Goal: Navigation & Orientation: Find specific page/section

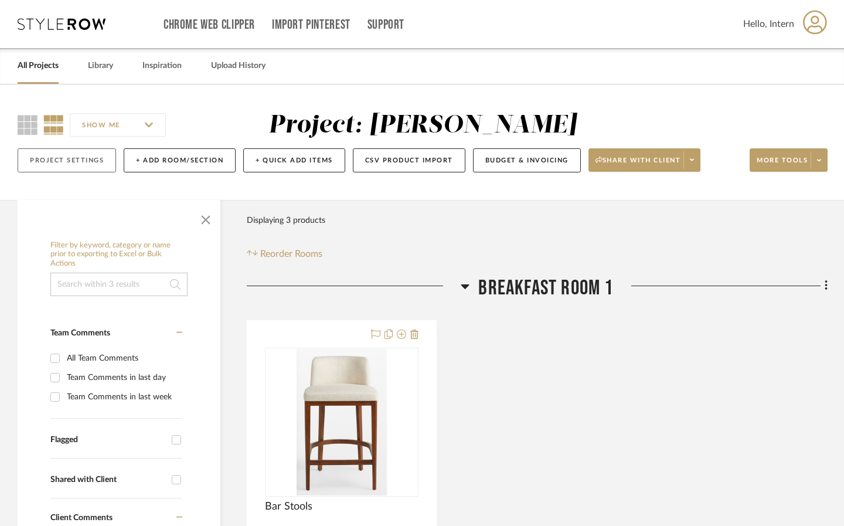
click at [100, 158] on button "Project Settings" at bounding box center [67, 160] width 98 height 24
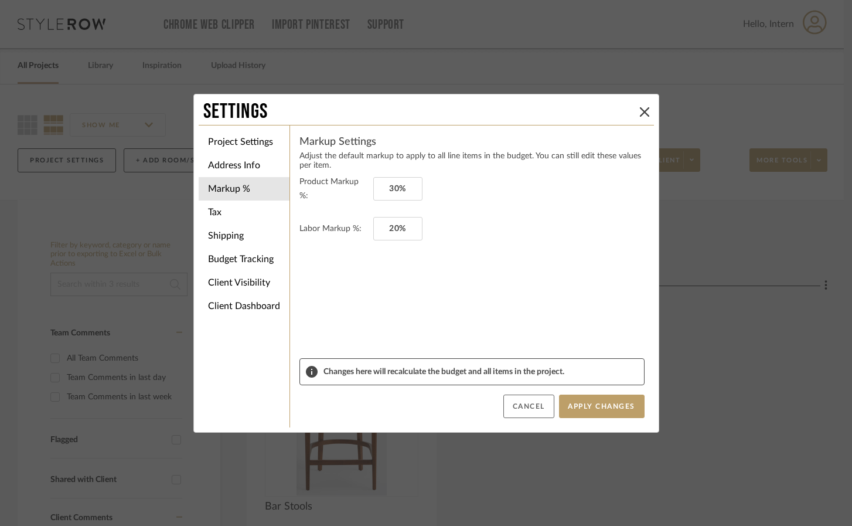
click at [519, 404] on button "Cancel" at bounding box center [529, 406] width 51 height 23
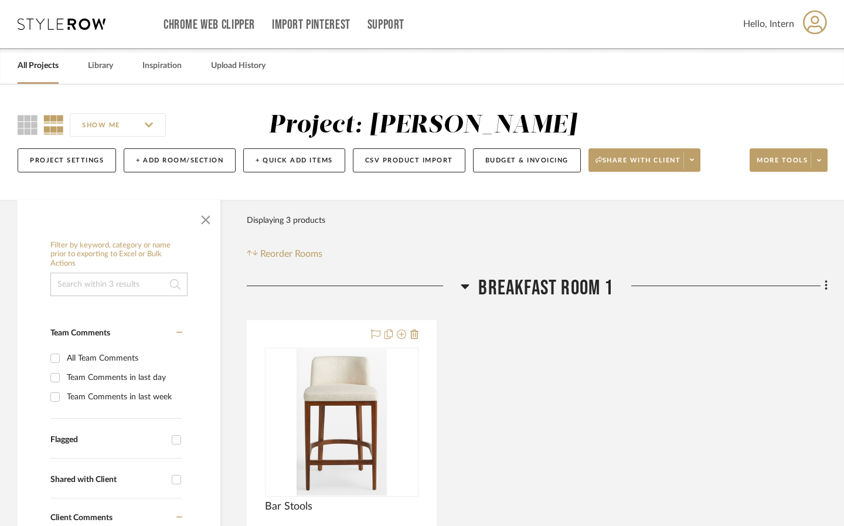
click at [38, 66] on link "All Projects" at bounding box center [38, 66] width 41 height 16
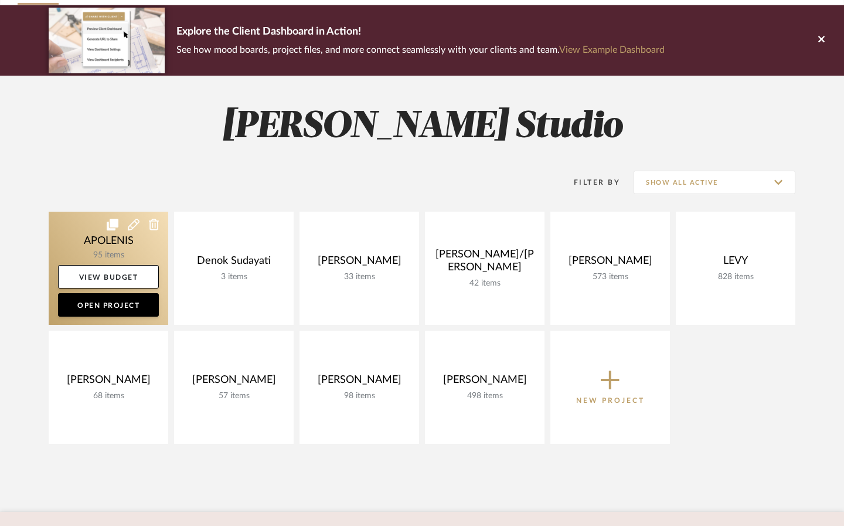
scroll to position [125, 0]
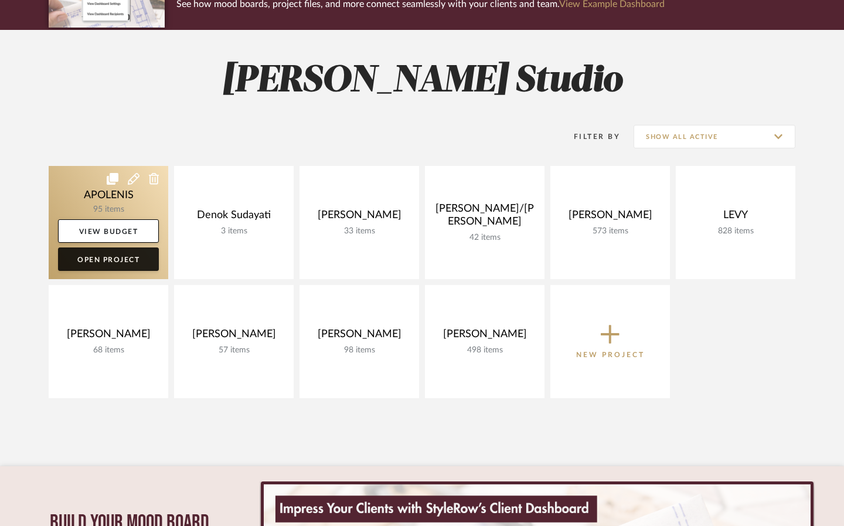
click at [116, 256] on link "Open Project" at bounding box center [108, 258] width 101 height 23
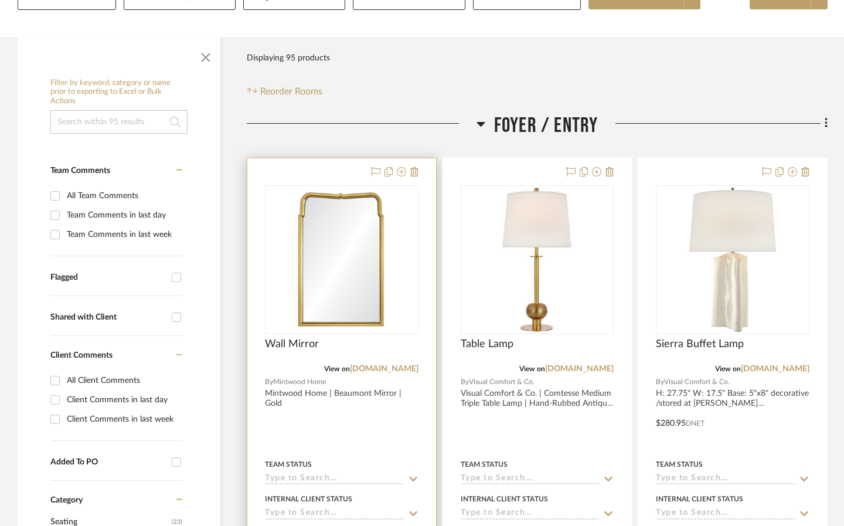
scroll to position [165, 0]
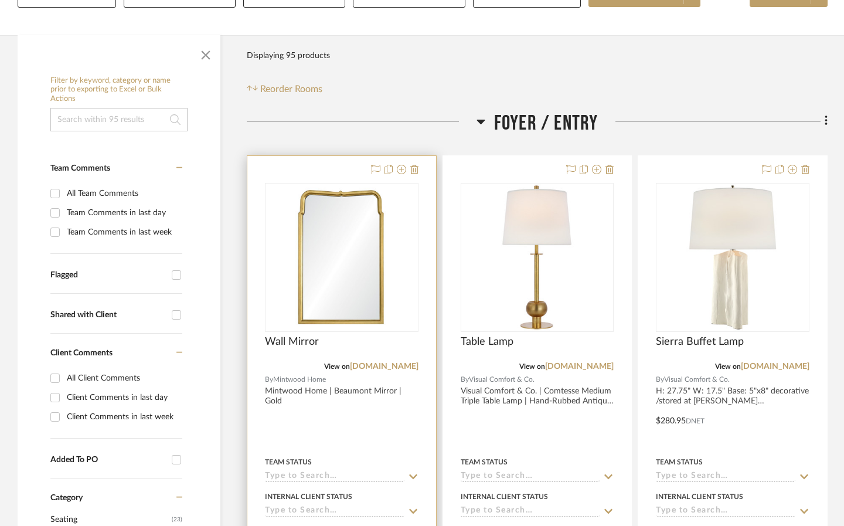
click at [326, 280] on img "0" at bounding box center [341, 257] width 147 height 147
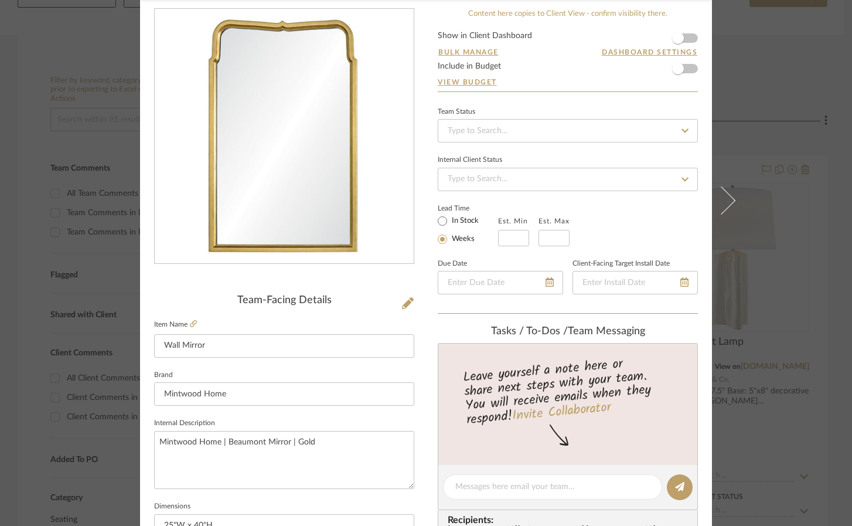
scroll to position [0, 0]
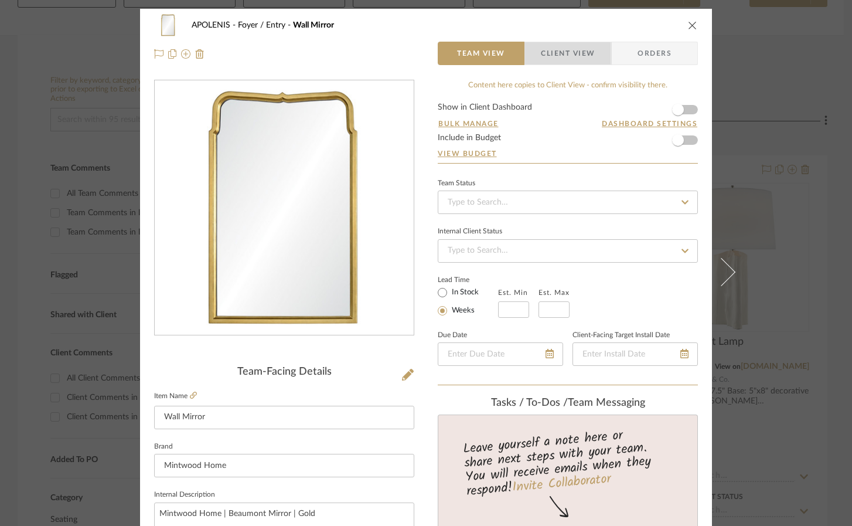
click at [587, 50] on span "Client View" at bounding box center [568, 53] width 54 height 23
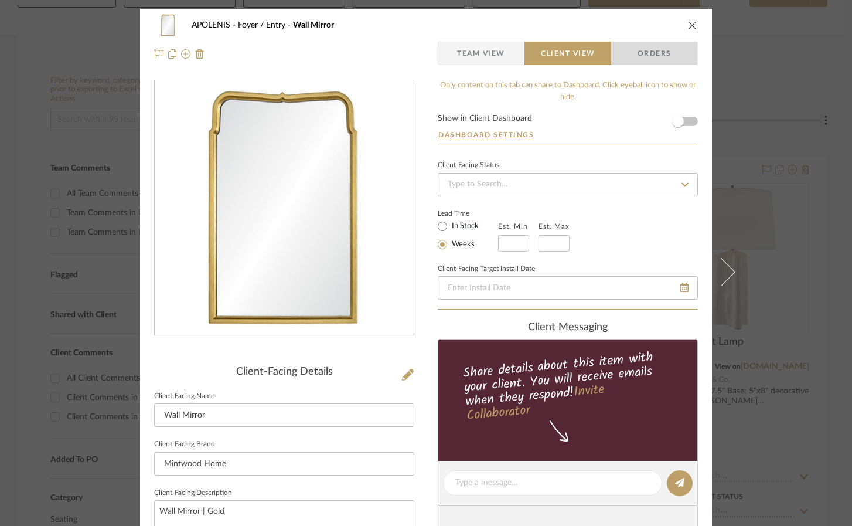
click at [641, 53] on span "Orders" at bounding box center [655, 53] width 60 height 23
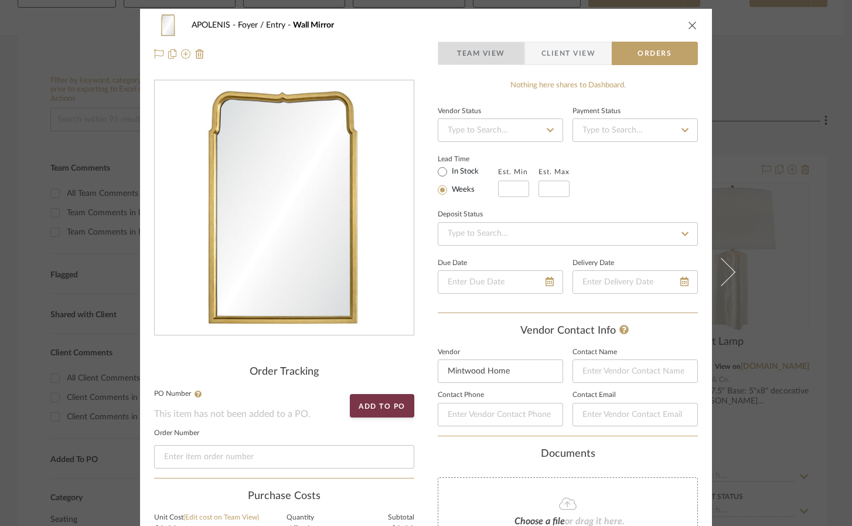
click at [492, 52] on span "Team View" at bounding box center [481, 53] width 48 height 23
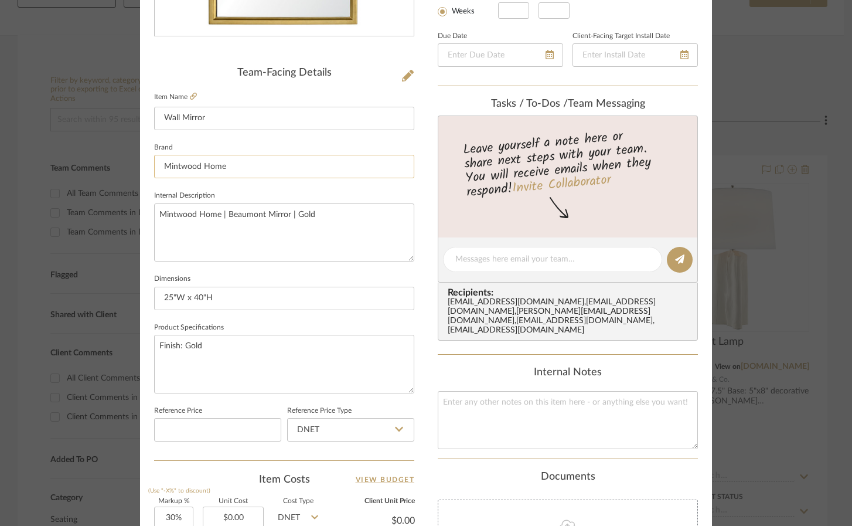
scroll to position [72, 0]
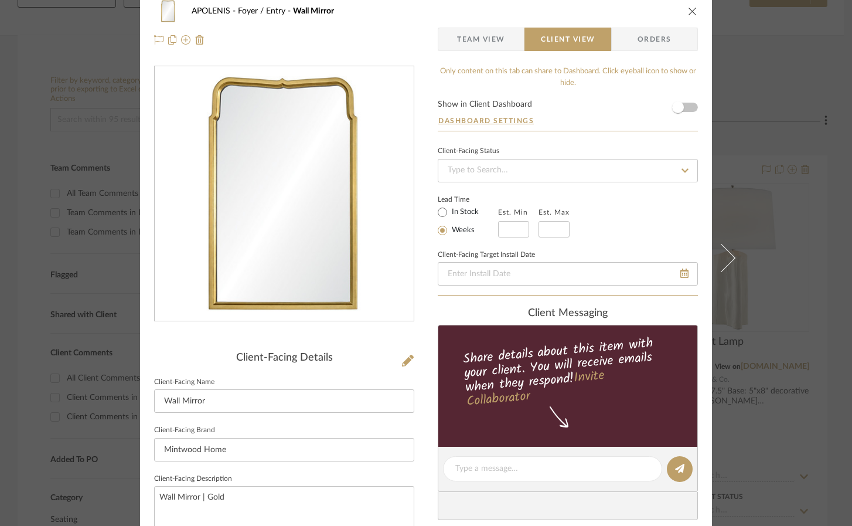
scroll to position [0, 0]
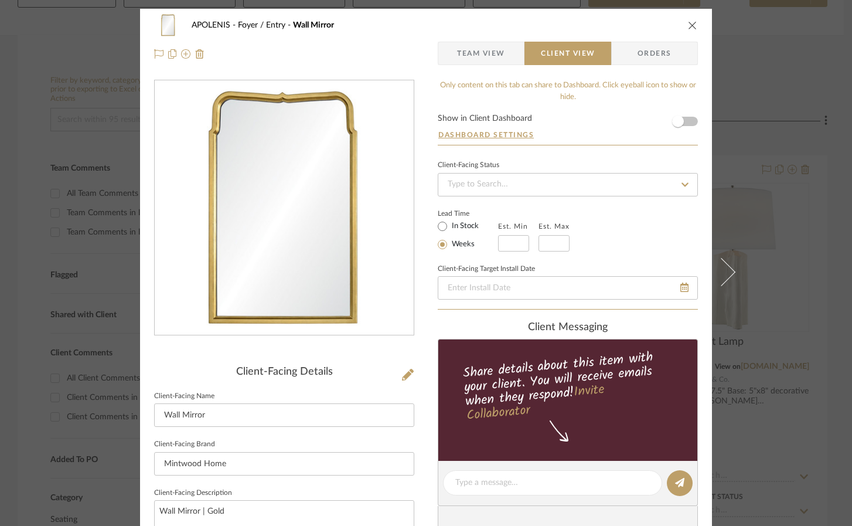
click at [688, 20] on button "close" at bounding box center [693, 25] width 11 height 11
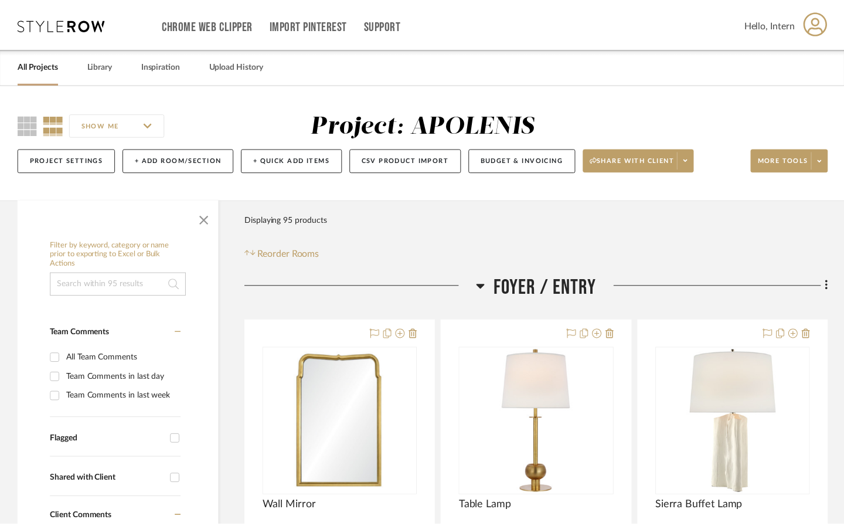
scroll to position [165, 0]
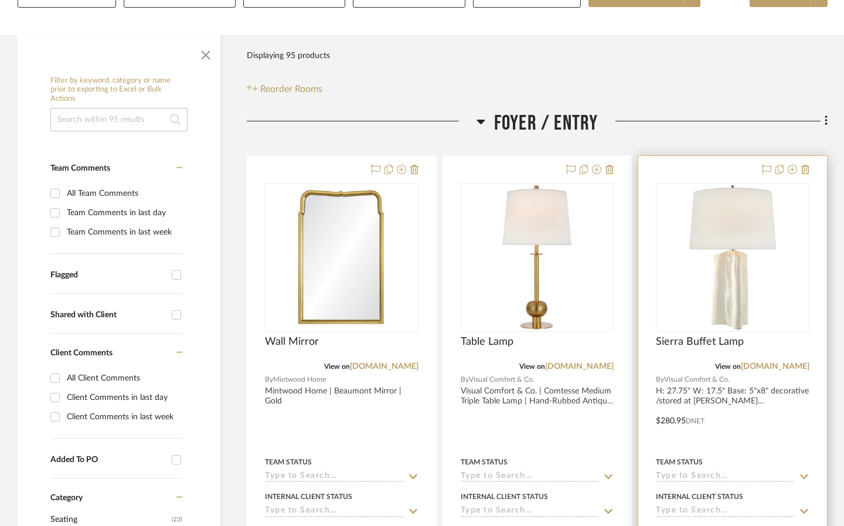
click at [715, 226] on img "0" at bounding box center [732, 257] width 147 height 147
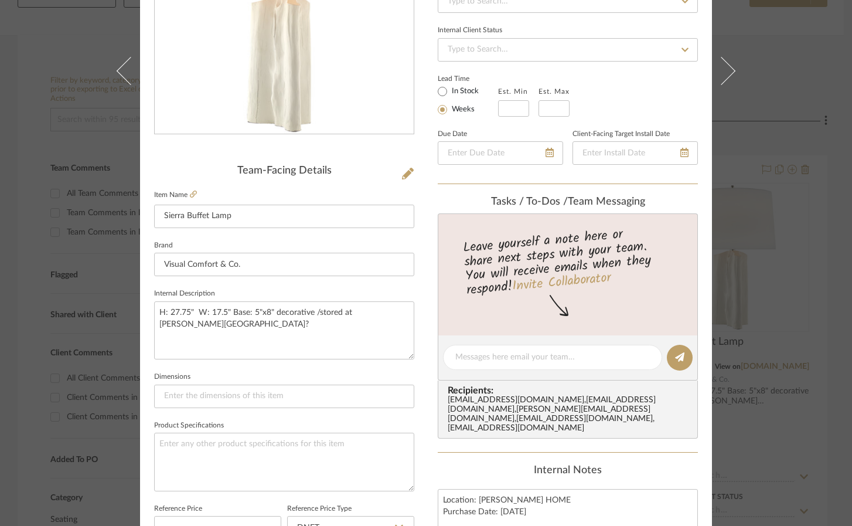
scroll to position [0, 0]
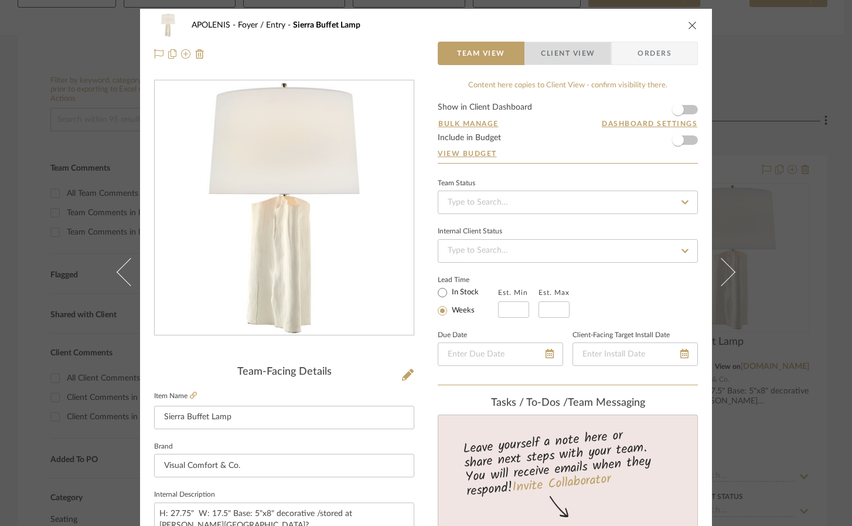
click at [580, 56] on span "Client View" at bounding box center [568, 53] width 54 height 23
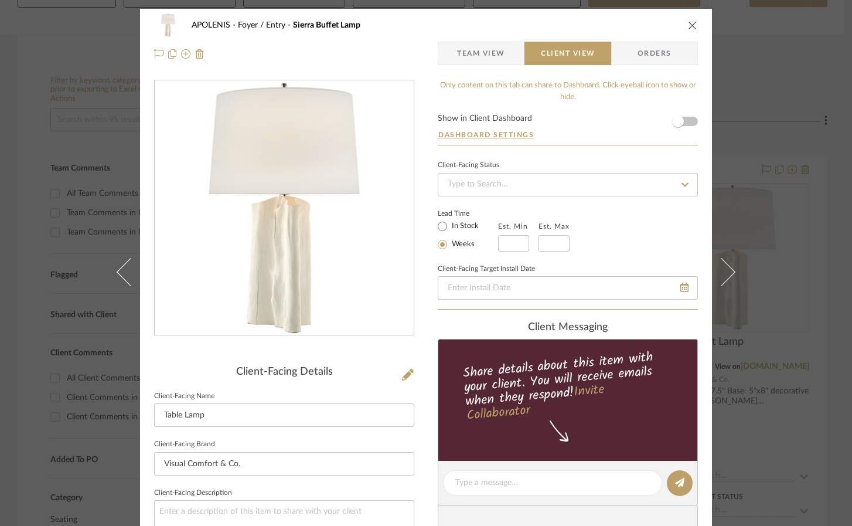
click at [689, 22] on icon "close" at bounding box center [692, 25] width 9 height 9
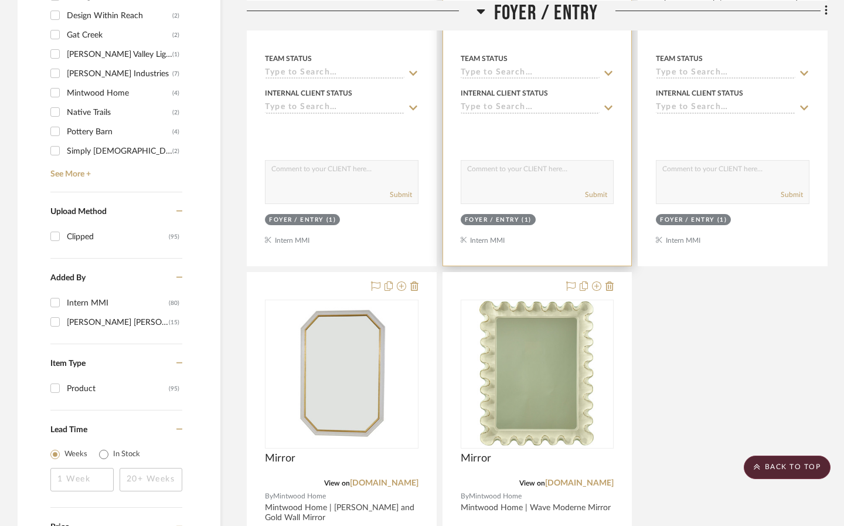
scroll to position [1100, 0]
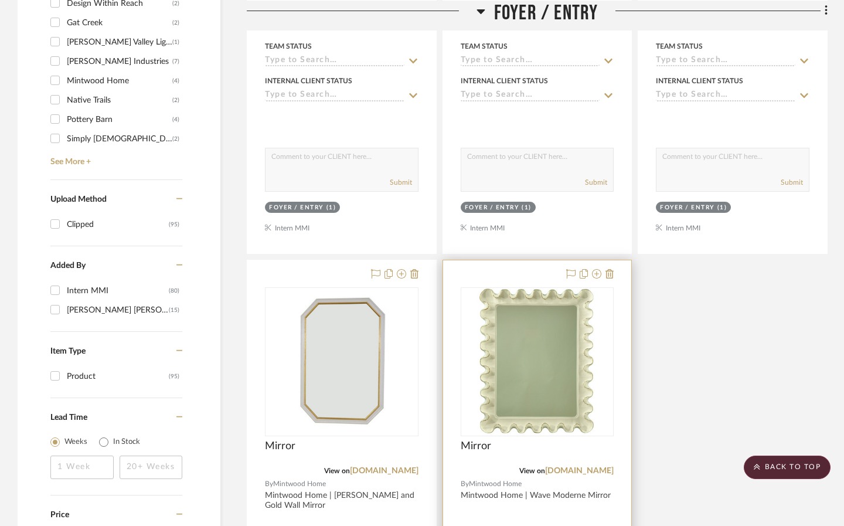
click at [548, 324] on img "0" at bounding box center [537, 361] width 147 height 147
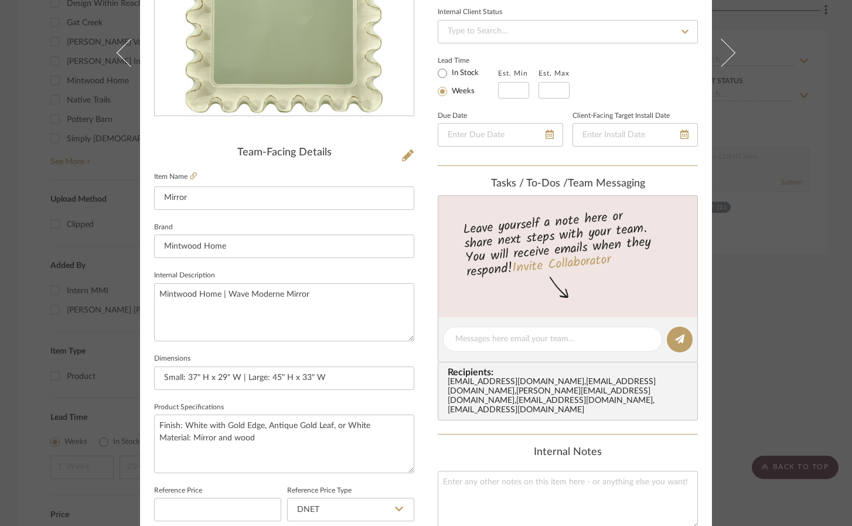
scroll to position [0, 0]
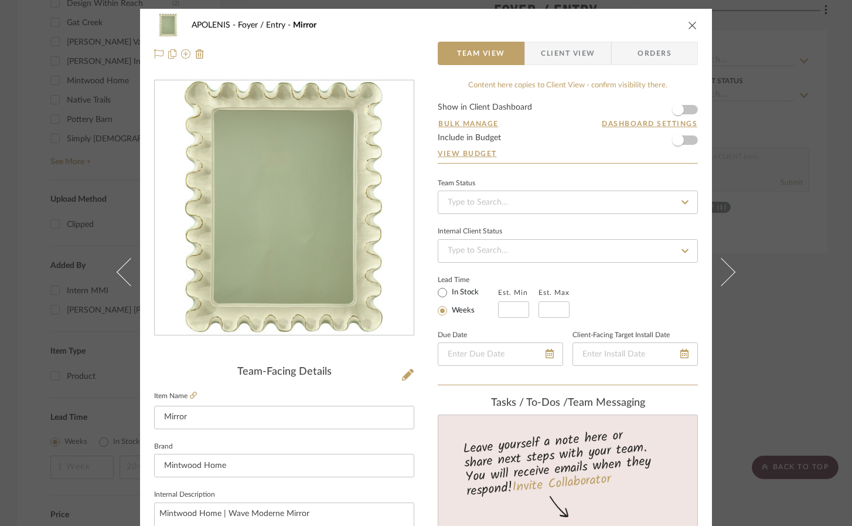
click at [688, 23] on icon "close" at bounding box center [692, 25] width 9 height 9
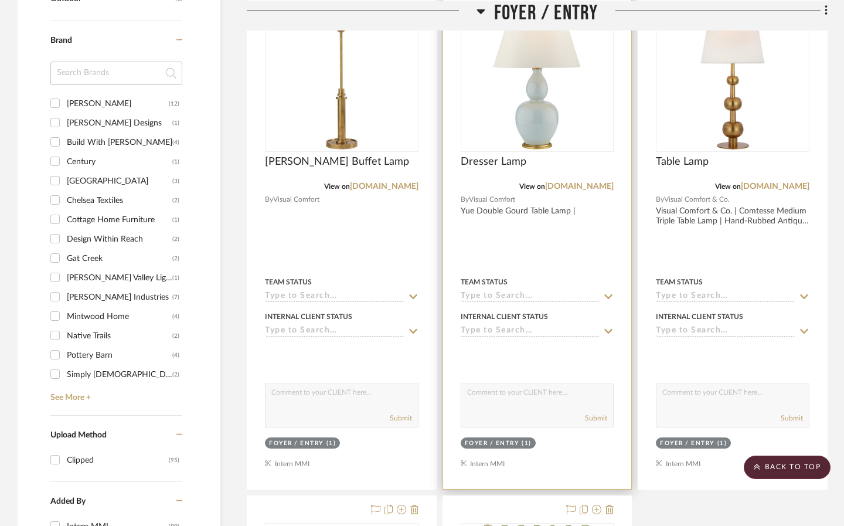
scroll to position [805, 0]
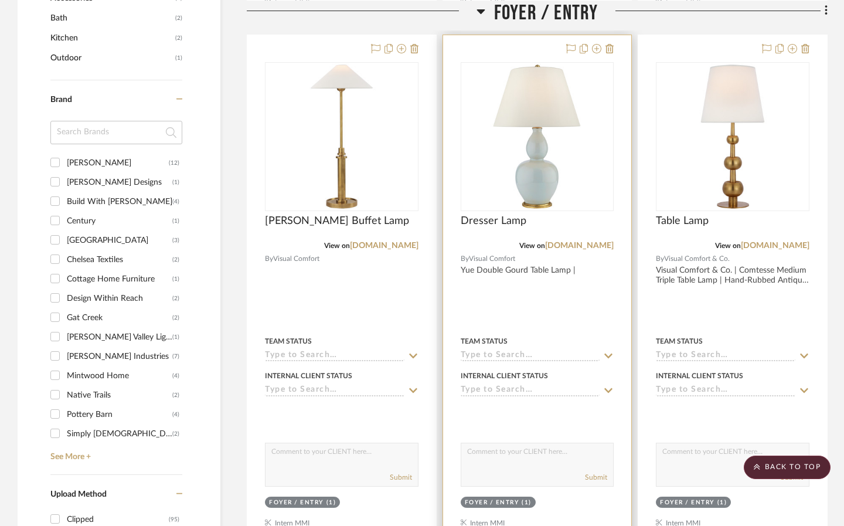
click at [586, 144] on img "0" at bounding box center [537, 136] width 147 height 147
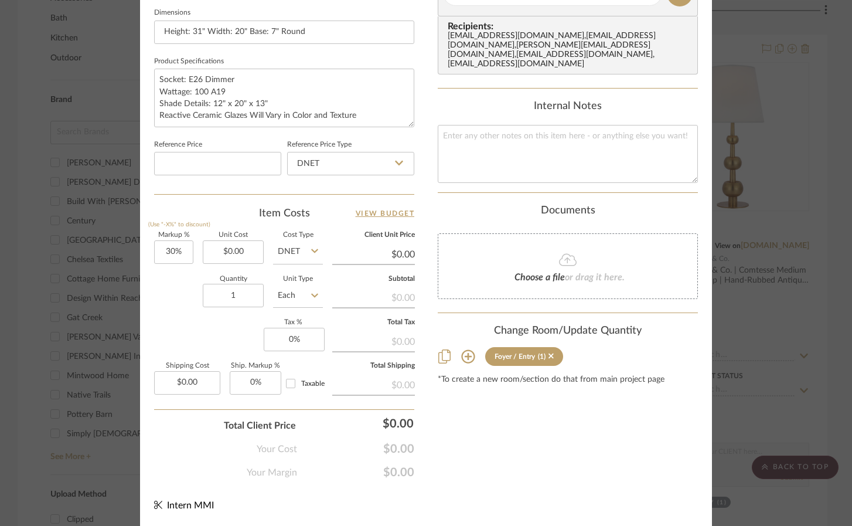
scroll to position [0, 0]
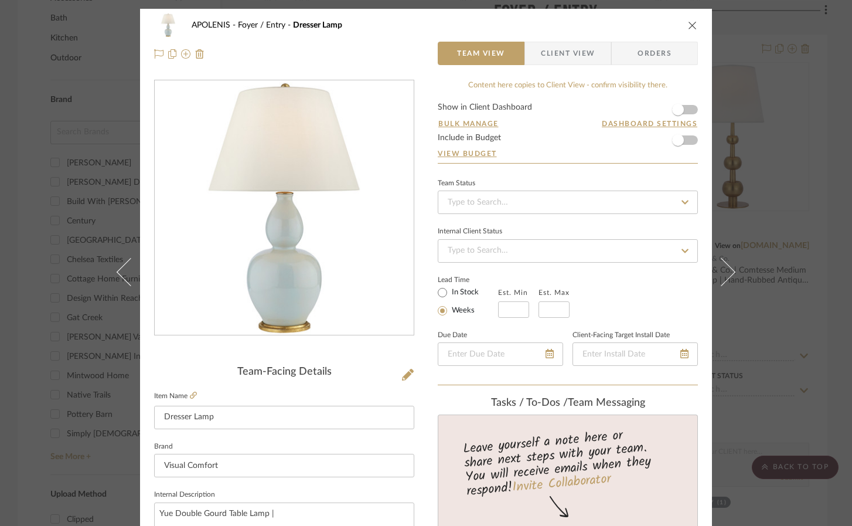
click at [690, 22] on icon "close" at bounding box center [692, 25] width 9 height 9
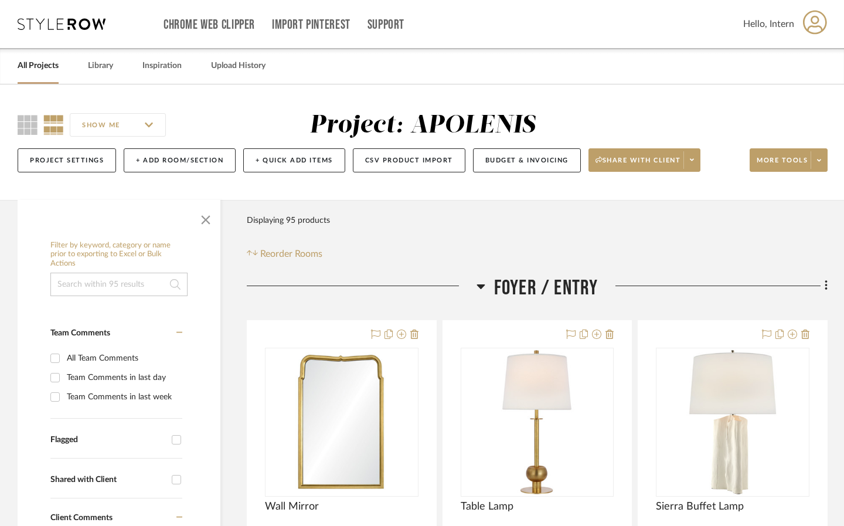
click at [40, 63] on link "All Projects" at bounding box center [38, 66] width 41 height 16
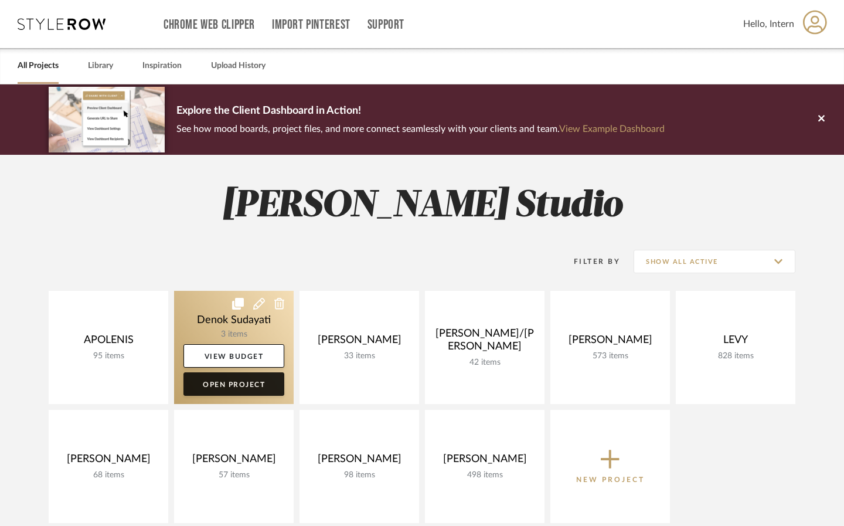
click at [227, 383] on link "Open Project" at bounding box center [233, 383] width 101 height 23
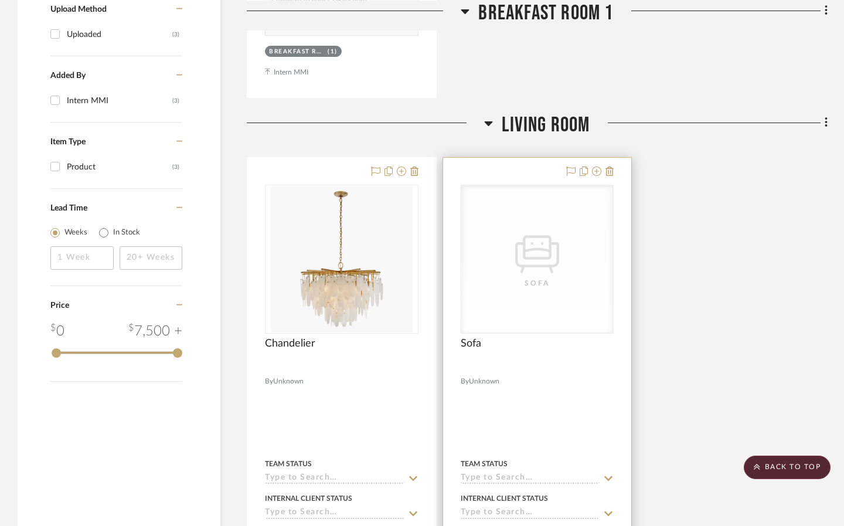
scroll to position [783, 0]
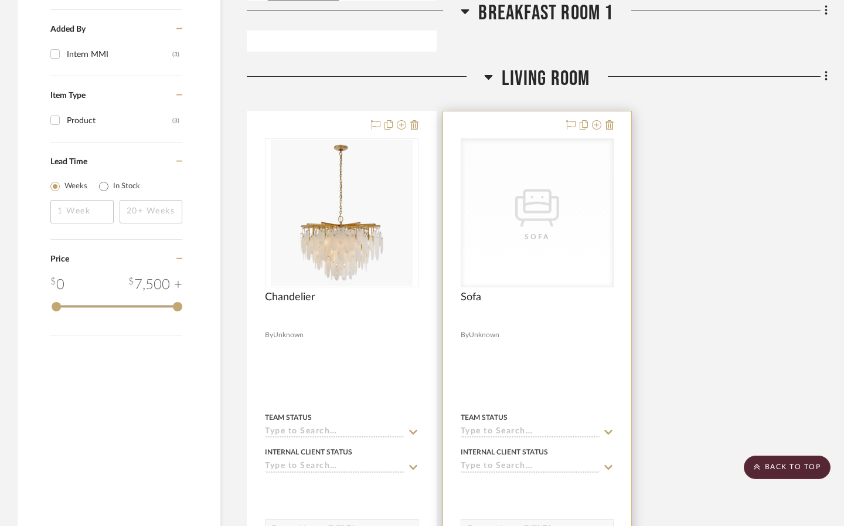
click at [538, 223] on icon "CategoryIconSeating Created with Sketch." at bounding box center [537, 205] width 44 height 44
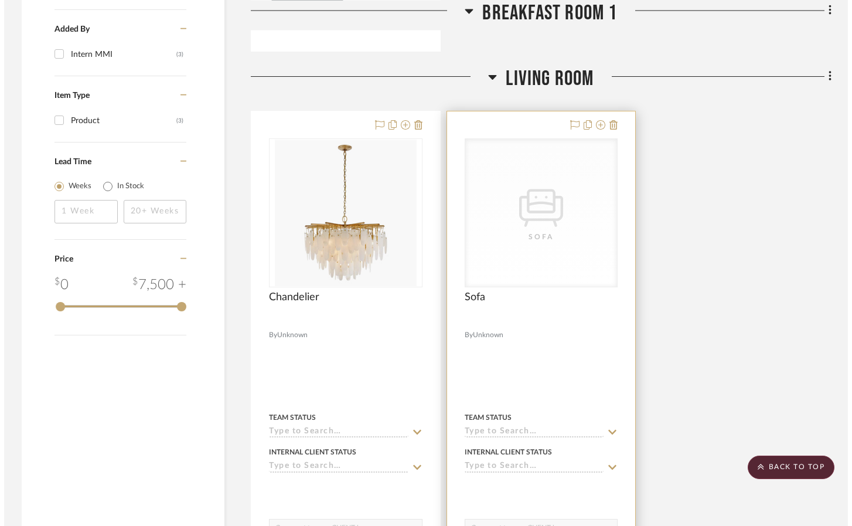
scroll to position [0, 0]
